Goal: Navigation & Orientation: Find specific page/section

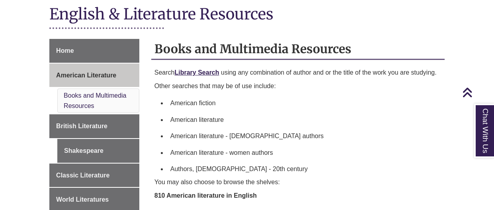
scroll to position [192, 0]
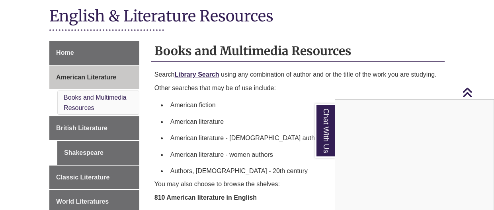
click at [119, 122] on div "Chat With Us" at bounding box center [247, 105] width 494 height 210
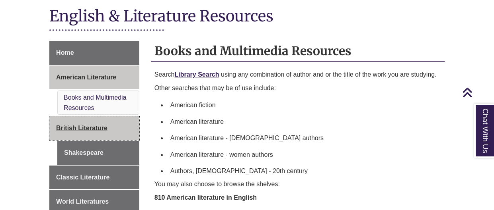
click at [67, 125] on span "British Literature" at bounding box center [81, 128] width 51 height 7
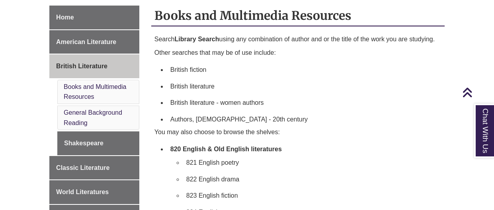
scroll to position [215, 0]
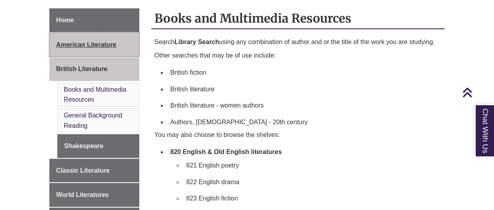
click at [65, 48] on span "American Literature" at bounding box center [86, 44] width 60 height 7
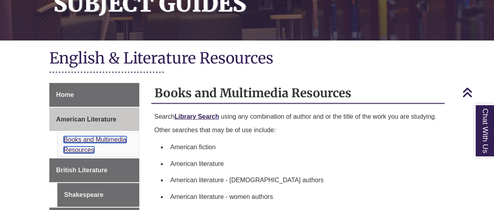
click at [78, 136] on link "Books and Multimedia Resources" at bounding box center [95, 144] width 62 height 17
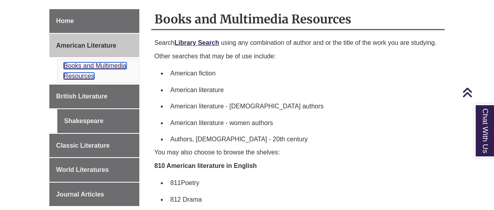
click at [77, 67] on link "Books and Multimedia Resources" at bounding box center [95, 70] width 62 height 17
click at [78, 68] on link "Books and Multimedia Resources" at bounding box center [95, 70] width 62 height 17
click at [76, 65] on link "Books and Multimedia Resources" at bounding box center [95, 70] width 62 height 17
click at [72, 64] on link "Books and Multimedia Resources" at bounding box center [95, 70] width 62 height 17
click at [72, 66] on link "Books and Multimedia Resources" at bounding box center [95, 70] width 62 height 17
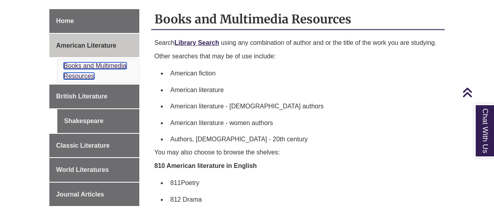
click at [72, 67] on link "Books and Multimedia Resources" at bounding box center [95, 70] width 62 height 17
click at [70, 65] on link "Books and Multimedia Resources" at bounding box center [95, 70] width 62 height 17
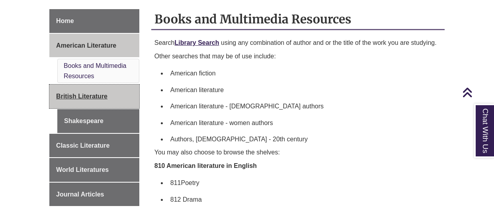
click at [73, 93] on span "British Literature" at bounding box center [81, 96] width 51 height 7
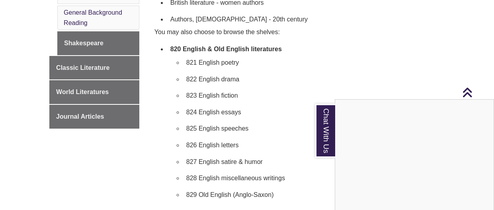
scroll to position [300, 0]
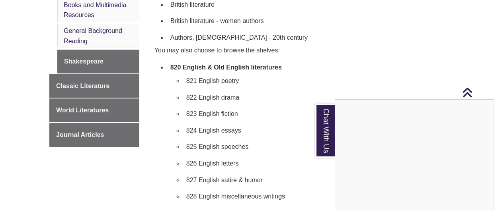
click at [115, 67] on div "Chat With Us" at bounding box center [247, 105] width 494 height 210
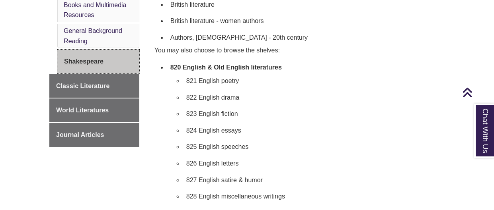
click at [115, 64] on link "Shakespeare" at bounding box center [98, 62] width 82 height 24
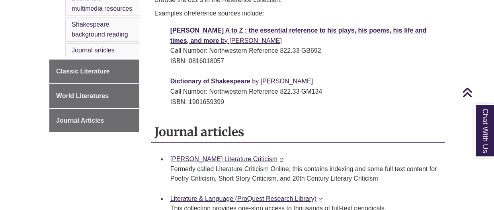
scroll to position [328, 0]
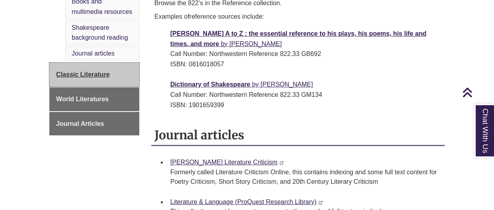
click at [113, 76] on link "Classic Literature" at bounding box center [94, 75] width 90 height 24
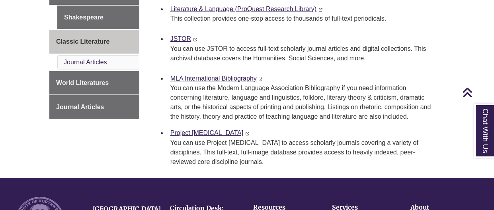
scroll to position [291, 0]
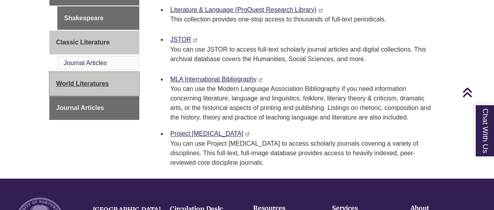
click at [120, 83] on link "World Literatures" at bounding box center [94, 84] width 90 height 24
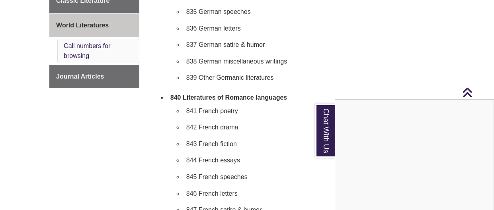
scroll to position [306, 0]
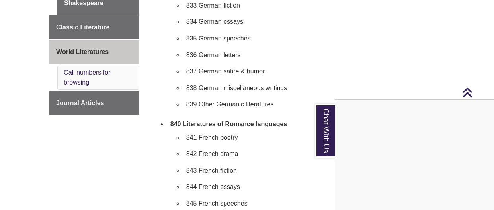
click at [113, 103] on div "Chat With Us" at bounding box center [247, 105] width 494 height 210
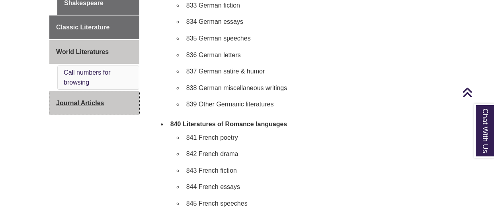
click at [113, 100] on link "Journal Articles" at bounding box center [94, 104] width 90 height 24
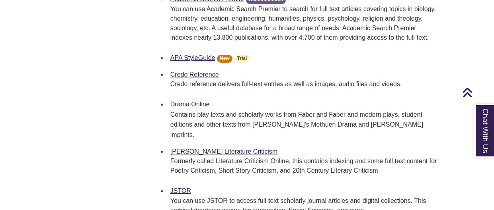
scroll to position [541, 0]
